Goal: Answer question/provide support: Share knowledge or assist other users

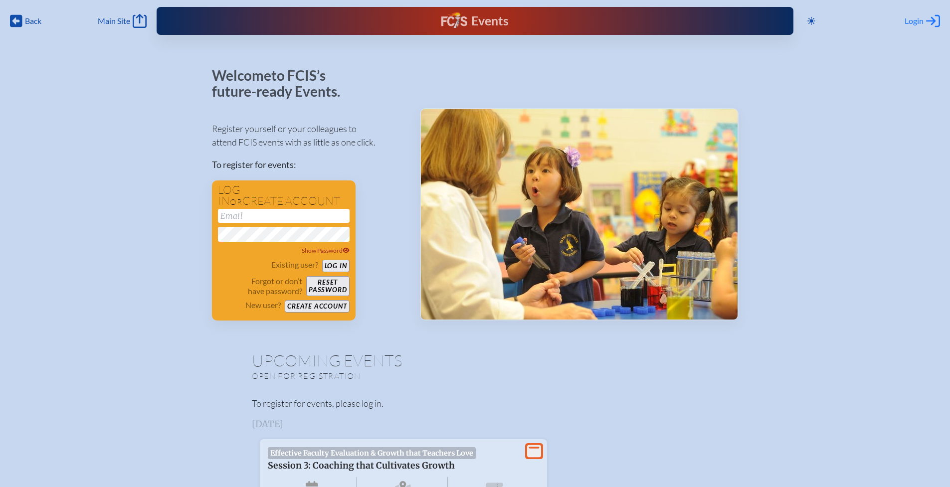
type input "[EMAIL_ADDRESS][DOMAIN_NAME]"
click at [914, 23] on span "Login" at bounding box center [914, 21] width 19 height 10
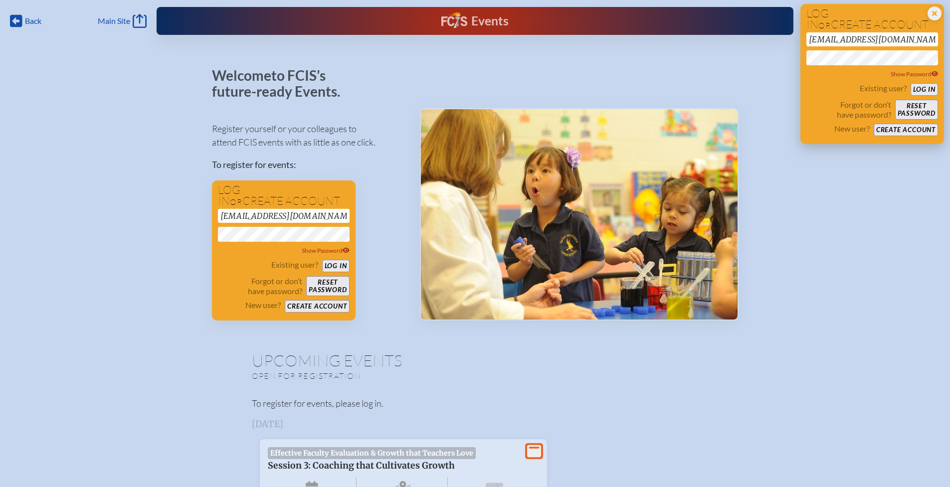
click at [924, 90] on button "Log in" at bounding box center [924, 89] width 27 height 12
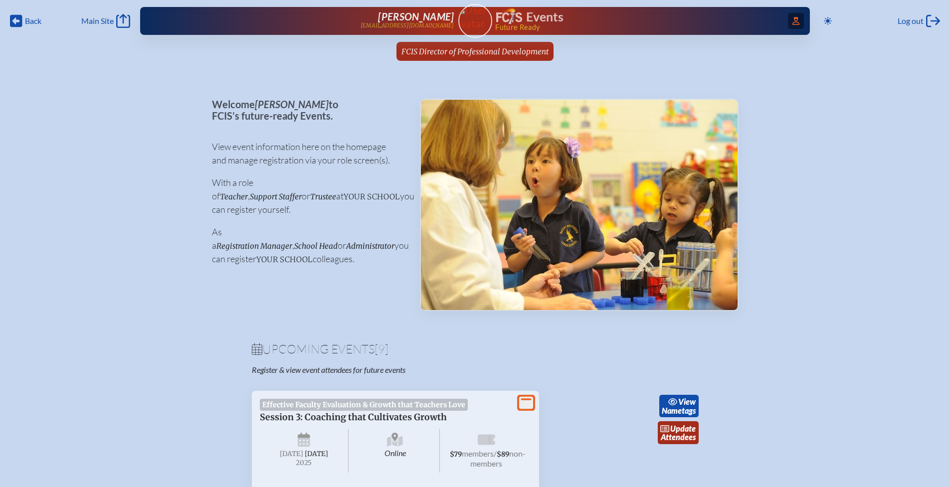
click at [795, 23] on icon "Access Users..." at bounding box center [796, 21] width 7 height 8
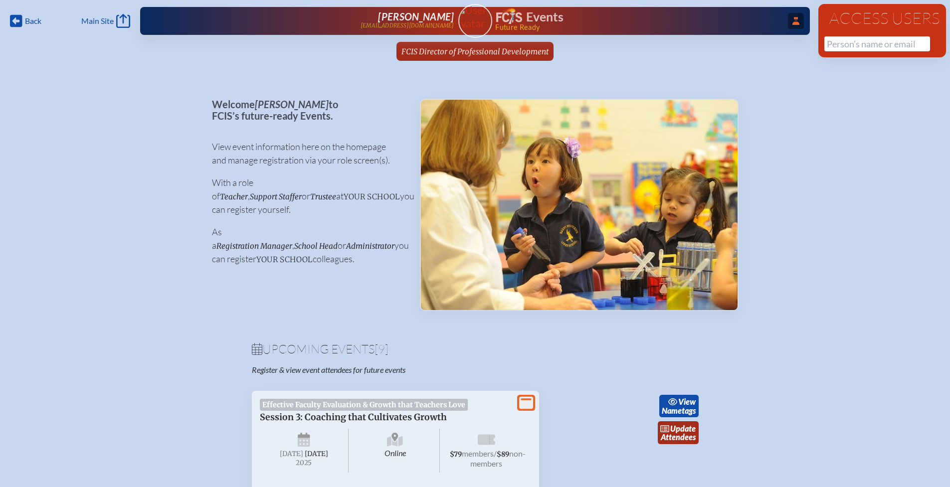
click at [795, 52] on ul "FCIS Director of Professional Development since July 1st, 2025" at bounding box center [475, 54] width 950 height 25
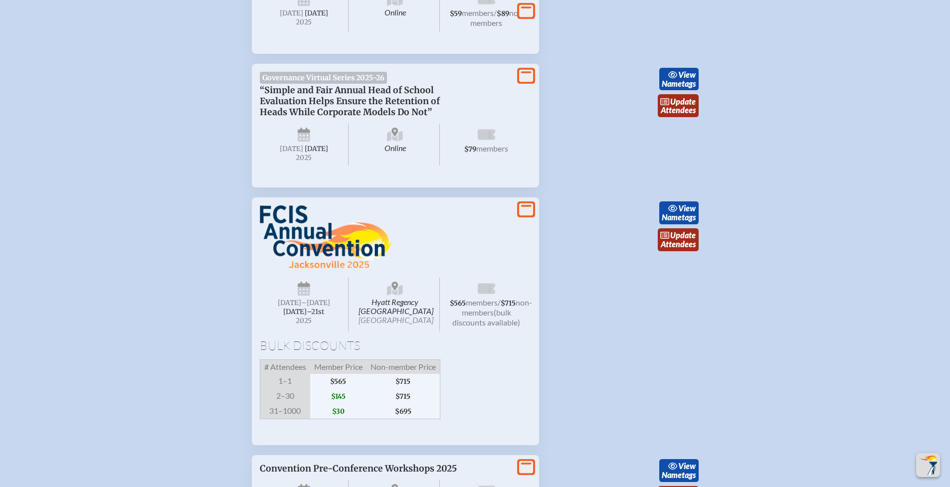
scroll to position [824, 0]
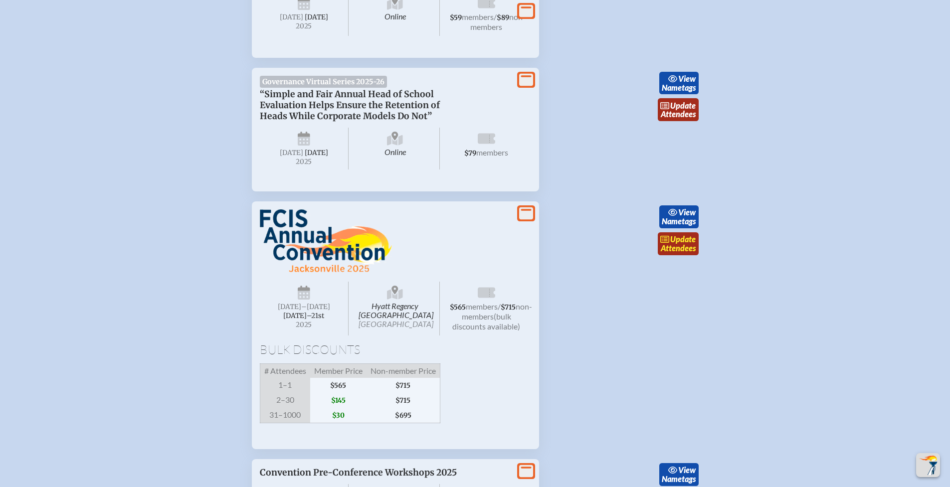
click at [683, 255] on link "update Attendees" at bounding box center [678, 243] width 41 height 23
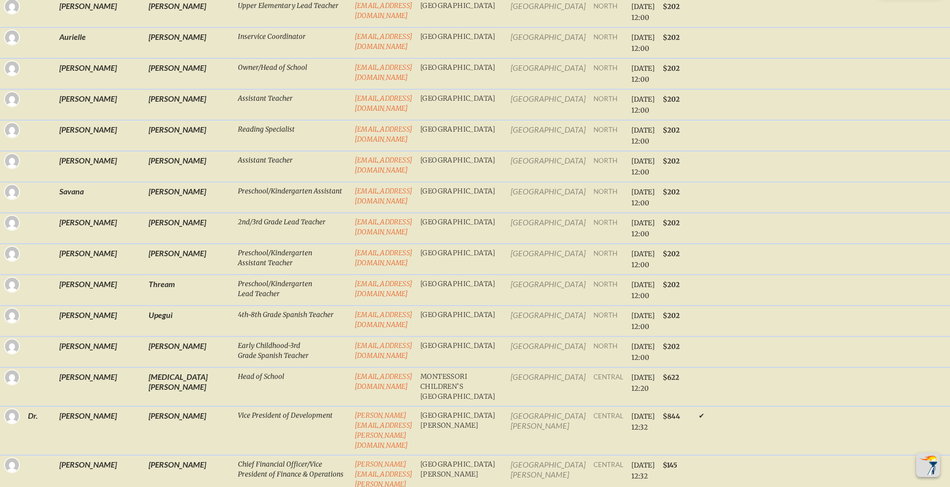
scroll to position [7145, 0]
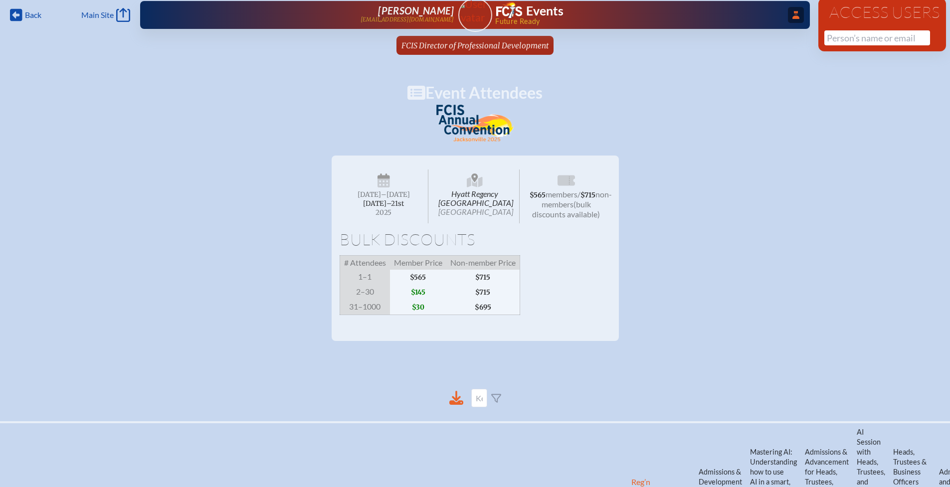
scroll to position [0, 0]
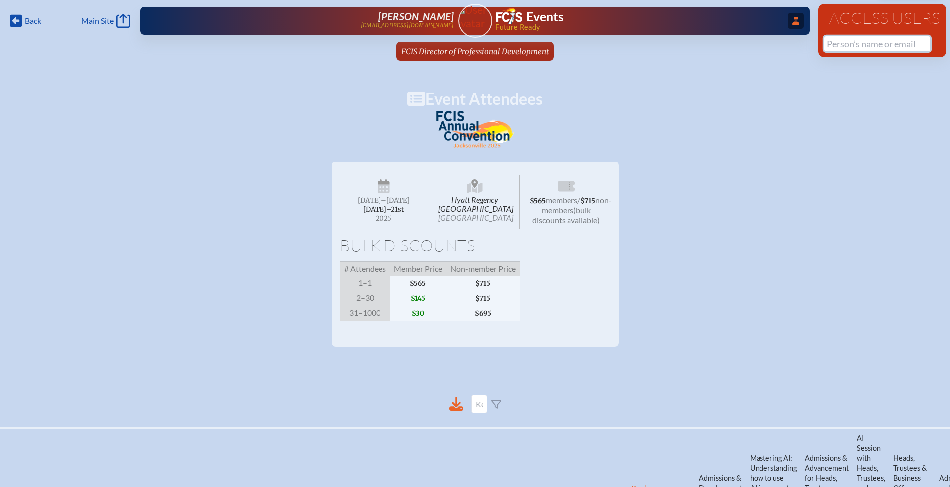
click at [857, 44] on input "text" at bounding box center [878, 43] width 106 height 15
click at [857, 43] on input "text" at bounding box center [878, 43] width 106 height 15
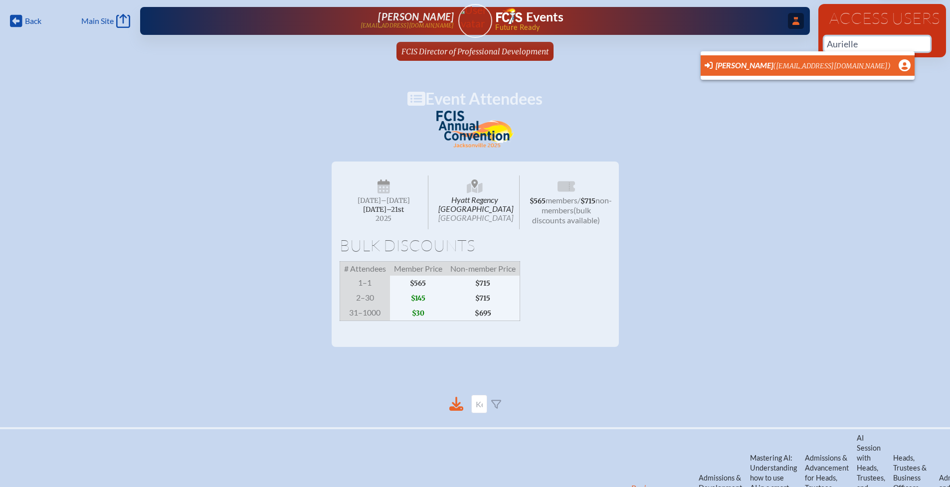
scroll to position [0, 7]
click at [726, 64] on span "[PERSON_NAME]" at bounding box center [744, 64] width 57 height 9
type input "[EMAIL_ADDRESS][DOMAIN_NAME]"
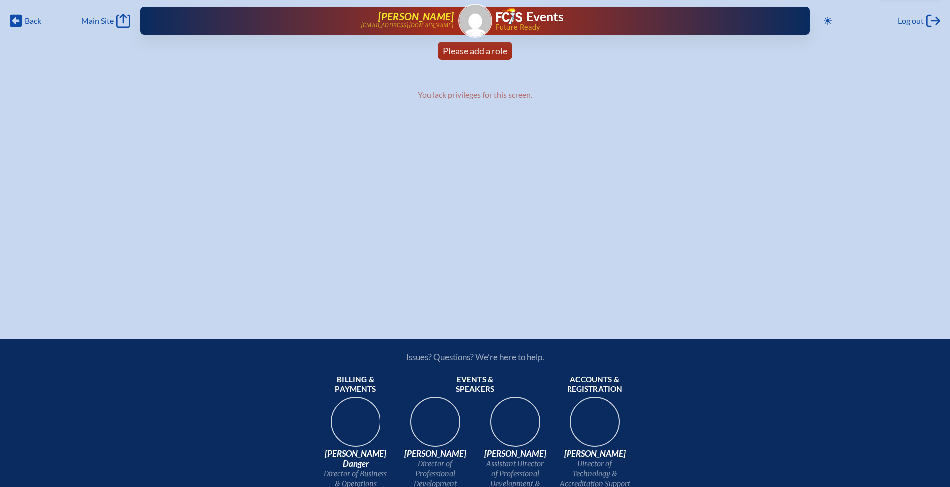
click at [405, 15] on span "[PERSON_NAME]" at bounding box center [416, 16] width 76 height 12
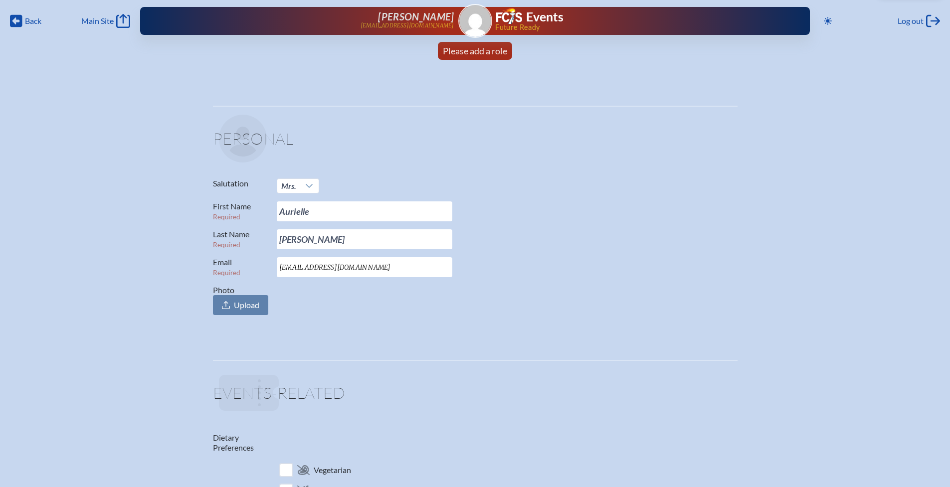
click at [383, 267] on input "[EMAIL_ADDRESS][DOMAIN_NAME]" at bounding box center [365, 267] width 176 height 20
drag, startPoint x: 343, startPoint y: 267, endPoint x: 271, endPoint y: 266, distance: 71.8
click at [271, 266] on p "Email Required [EMAIL_ADDRESS][DOMAIN_NAME]" at bounding box center [471, 267] width 517 height 20
click at [631, 249] on p "Last Name Required [PERSON_NAME]" at bounding box center [471, 239] width 517 height 20
